Goal: Use online tool/utility: Utilize a website feature to perform a specific function

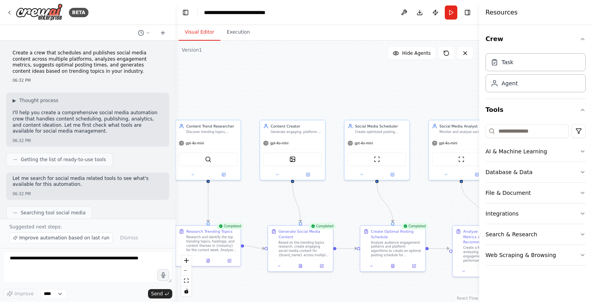
scroll to position [919, 0]
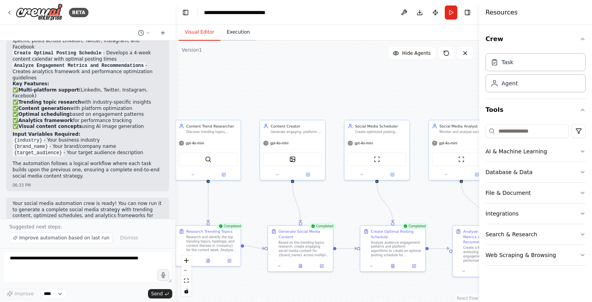
click at [234, 31] on button "Execution" at bounding box center [238, 32] width 36 height 16
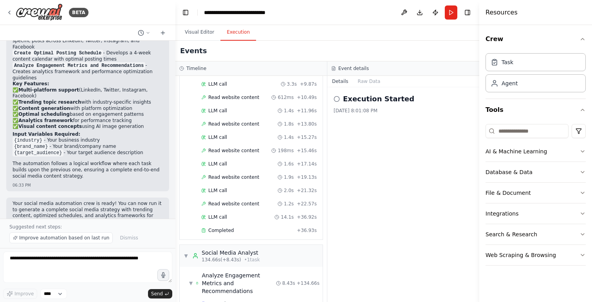
scroll to position [436, 0]
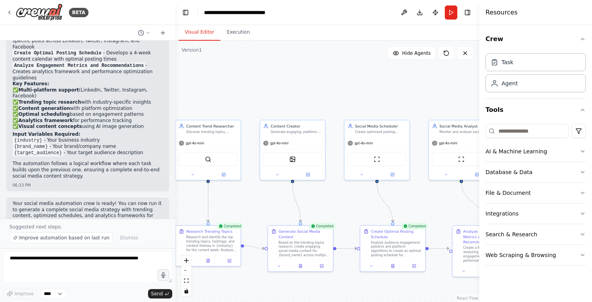
click at [199, 31] on button "Visual Editor" at bounding box center [199, 32] width 42 height 16
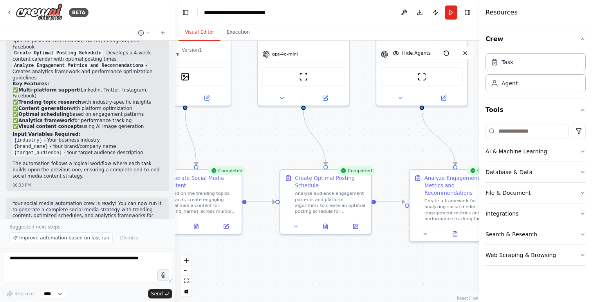
drag, startPoint x: 336, startPoint y: 220, endPoint x: 200, endPoint y: 157, distance: 150.0
click at [200, 157] on div ".deletable-edge-delete-btn { width: 20px; height: 20px; border: 0px solid #ffff…" at bounding box center [327, 171] width 304 height 261
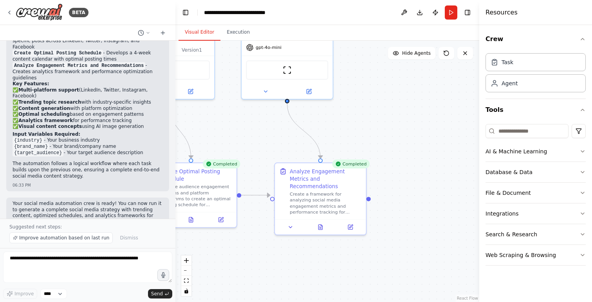
drag, startPoint x: 333, startPoint y: 140, endPoint x: 198, endPoint y: 136, distance: 134.7
click at [198, 136] on div ".deletable-edge-delete-btn { width: 20px; height: 20px; border: 0px solid #ffff…" at bounding box center [327, 171] width 304 height 261
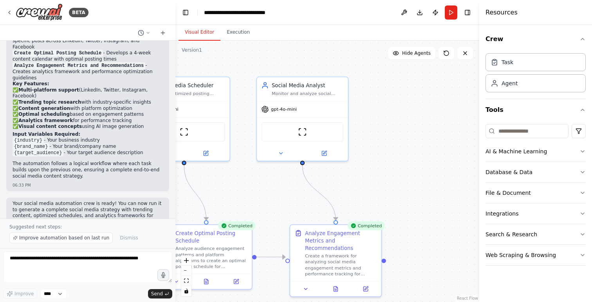
drag, startPoint x: 327, startPoint y: 126, endPoint x: 361, endPoint y: 216, distance: 96.5
click at [360, 216] on div ".deletable-edge-delete-btn { width: 20px; height: 20px; border: 0px solid #ffff…" at bounding box center [327, 171] width 304 height 261
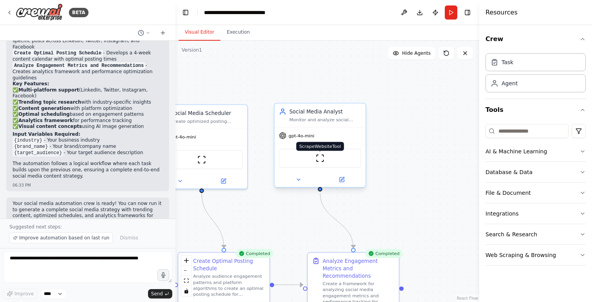
click at [320, 160] on img at bounding box center [319, 158] width 9 height 9
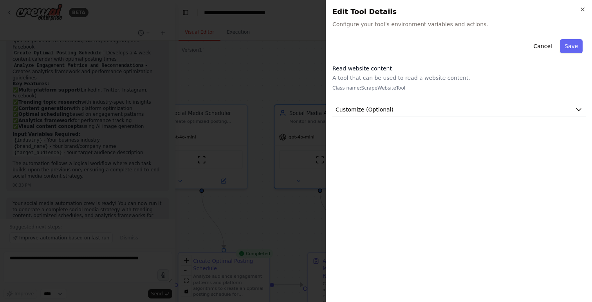
click at [586, 7] on div "Close Edit Tool Details Configure your tool's environment variables and actions…" at bounding box center [459, 151] width 266 height 302
click at [582, 8] on icon "button" at bounding box center [582, 9] width 6 height 6
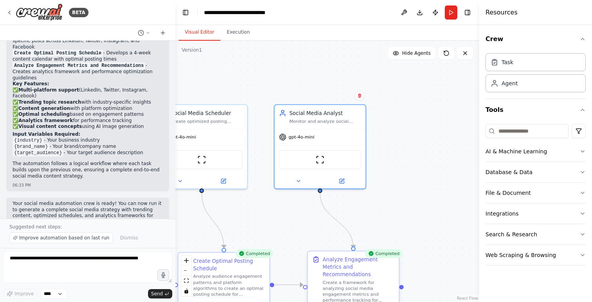
click at [361, 279] on div "Create a framework for analyzing social media engagement metrics and performanc…" at bounding box center [358, 290] width 72 height 23
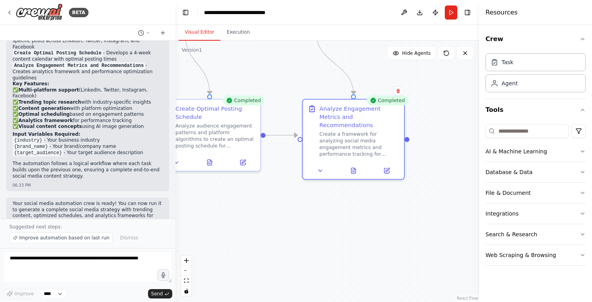
drag, startPoint x: 385, startPoint y: 179, endPoint x: 382, endPoint y: 26, distance: 153.0
click at [383, 26] on div "Visual Editor Execution Version 1 Show Tools Hide Agents .deletable-edge-delete…" at bounding box center [327, 163] width 304 height 277
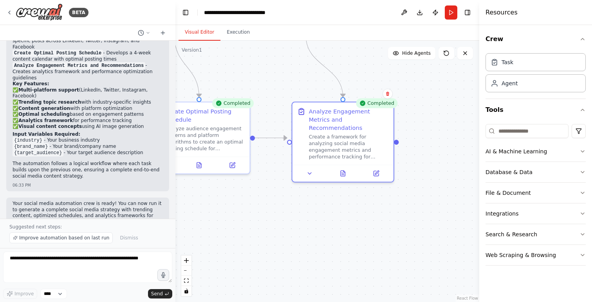
click at [397, 140] on div ".deletable-edge-delete-btn { width: 20px; height: 20px; border: 0px solid #ffff…" at bounding box center [327, 171] width 304 height 261
click at [396, 138] on div at bounding box center [396, 140] width 5 height 5
click at [338, 132] on div "Create a framework for analyzing social media engagement metrics and performanc…" at bounding box center [353, 145] width 80 height 26
click at [334, 119] on div "Analyze Engagement Metrics and Recommendations" at bounding box center [353, 118] width 80 height 25
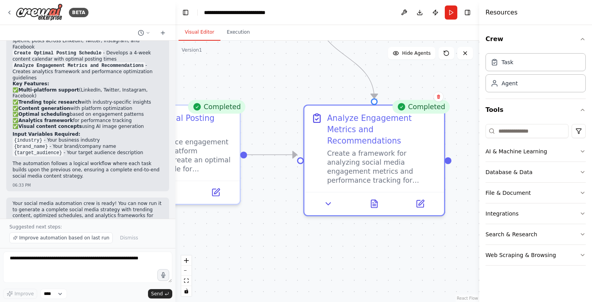
click at [79, 144] on li "{brand_name} - Your brand/company name" at bounding box center [88, 147] width 150 height 6
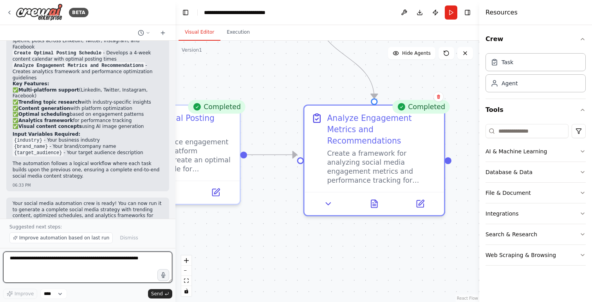
click at [77, 267] on textarea at bounding box center [87, 267] width 169 height 31
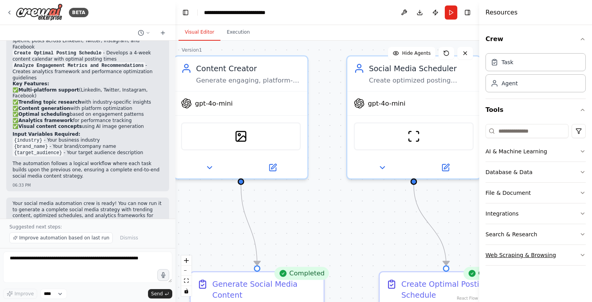
drag, startPoint x: 260, startPoint y: 96, endPoint x: 523, endPoint y: 264, distance: 311.6
click at [524, 262] on div "BETA Create a crew that schedules and publishes social media content across mul…" at bounding box center [296, 151] width 592 height 302
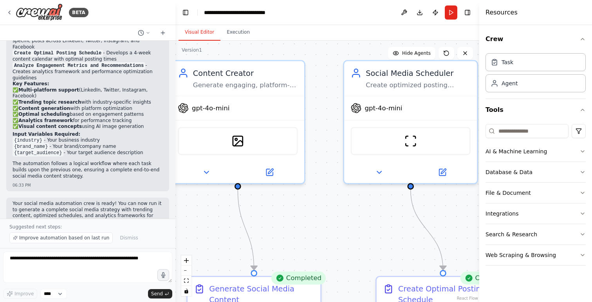
drag, startPoint x: 522, startPoint y: 264, endPoint x: 386, endPoint y: 241, distance: 138.1
click at [386, 241] on div "BETA Create a crew that schedules and publishes social media content across mul…" at bounding box center [296, 151] width 592 height 302
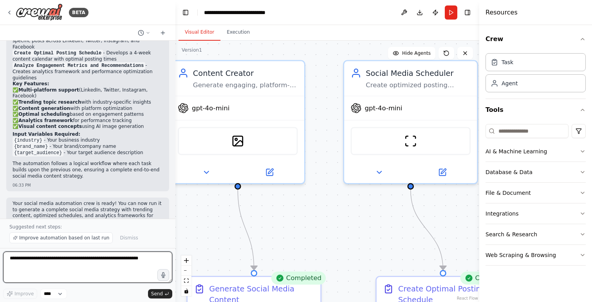
click at [70, 260] on textarea at bounding box center [87, 267] width 169 height 31
type textarea "**********"
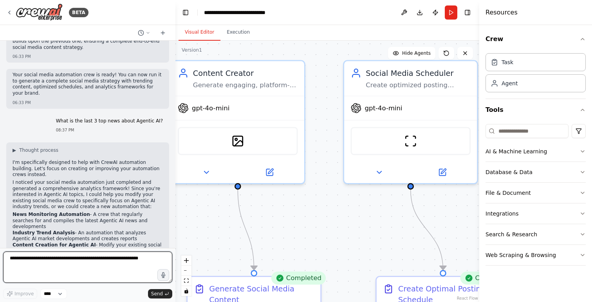
scroll to position [1054, 0]
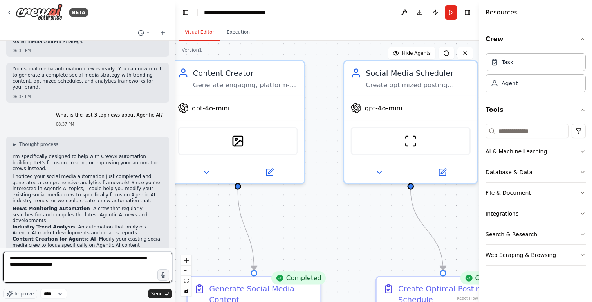
type textarea "**********"
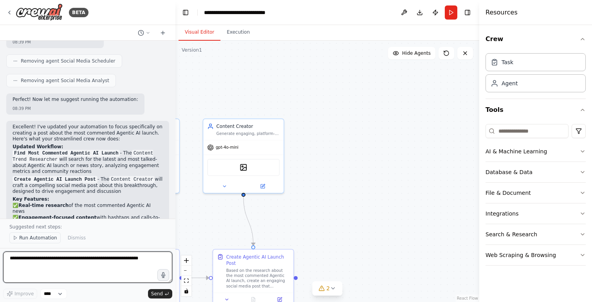
scroll to position [1841, 0]
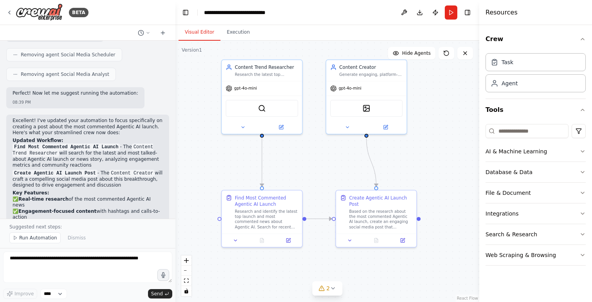
drag, startPoint x: 319, startPoint y: 214, endPoint x: 441, endPoint y: 155, distance: 136.5
click at [441, 155] on div ".deletable-edge-delete-btn { width: 20px; height: 20px; border: 0px solid #ffff…" at bounding box center [327, 171] width 304 height 261
click at [29, 239] on span "Run Automation" at bounding box center [38, 238] width 38 height 6
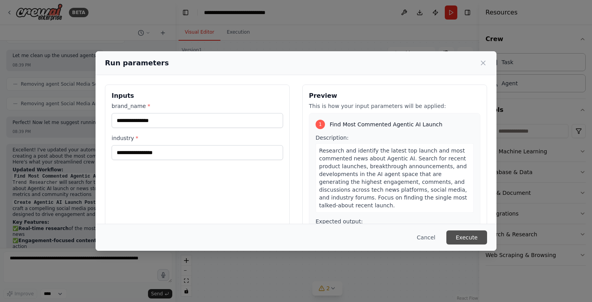
click at [466, 239] on button "Execute" at bounding box center [466, 237] width 41 height 14
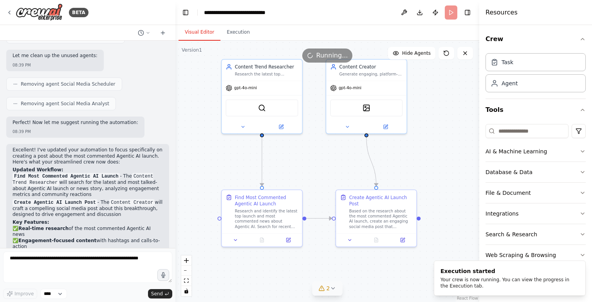
click at [332, 292] on button "2" at bounding box center [327, 288] width 30 height 14
